Goal: Find specific page/section: Find specific page/section

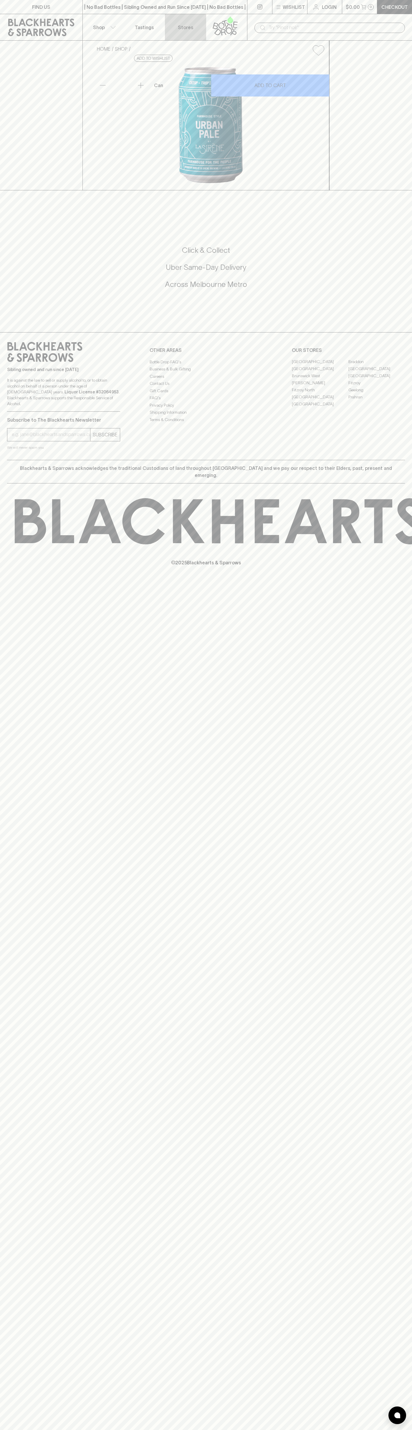
click at [197, 16] on link "Stores" at bounding box center [185, 27] width 41 height 26
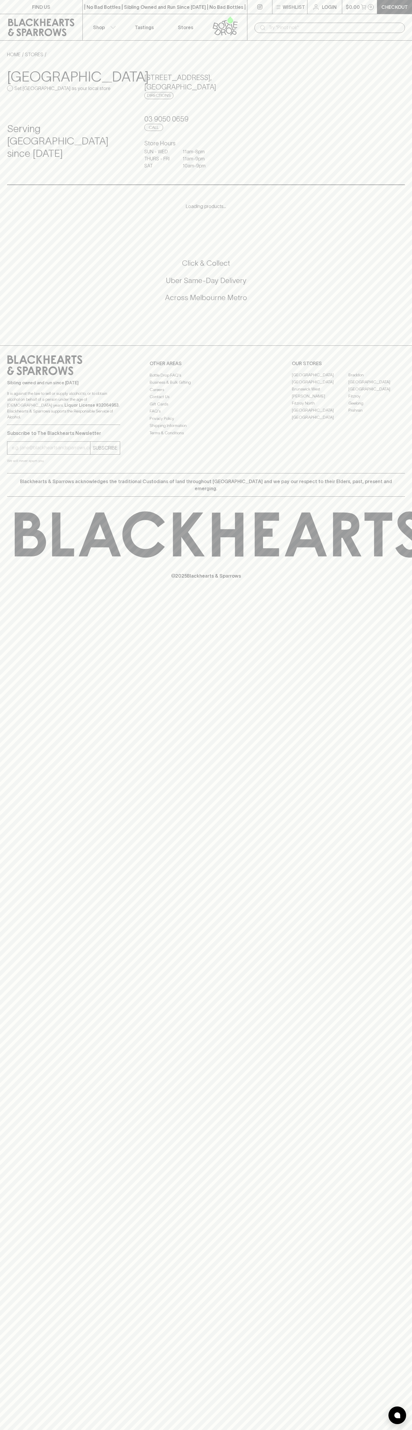
click at [154, 1429] on html "FIND US | No Bad Bottles | Sibling Owned and Run Since 2006 | No Bad Bottles | …" at bounding box center [206, 715] width 412 height 1430
click at [28, 28] on icon at bounding box center [41, 28] width 74 height 18
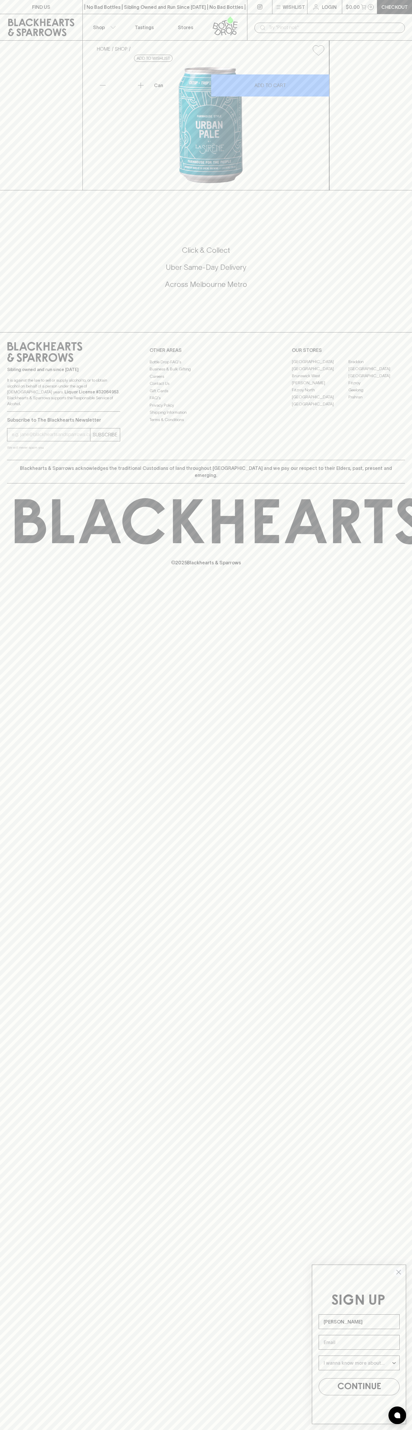
type input "[PERSON_NAME]"
